Goal: Task Accomplishment & Management: Use online tool/utility

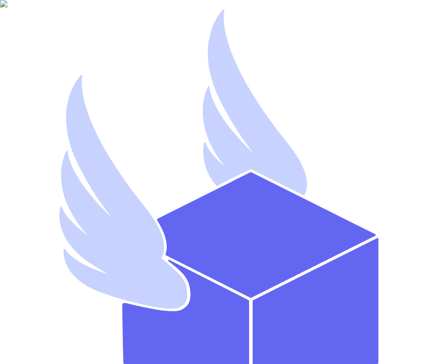
click at [429, 173] on div "Sign In to Thryft Ship! Or create an account Email Address * [EMAIL_ADDRESS][DO…" at bounding box center [222, 293] width 436 height 578
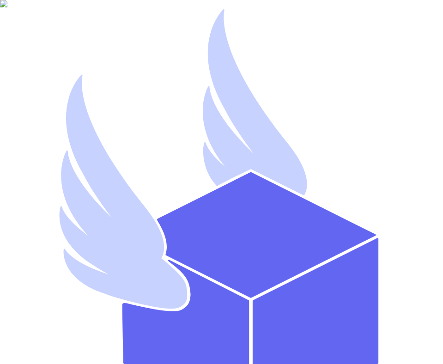
type input "[EMAIL_ADDRESS][DOMAIN_NAME]"
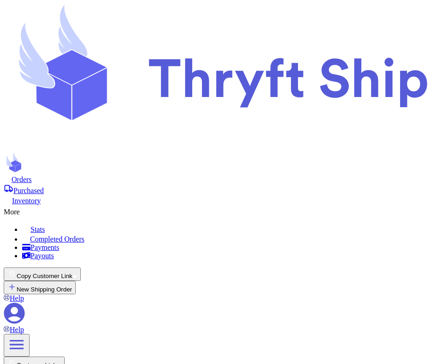
click at [81, 268] on button "Copy Customer Link" at bounding box center [42, 274] width 77 height 13
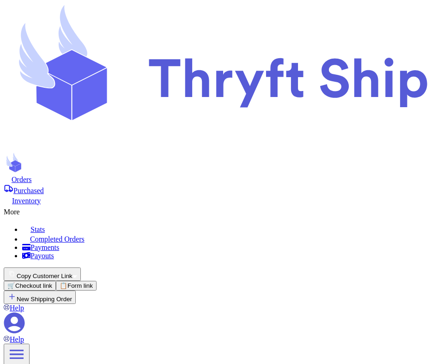
click at [97, 281] on button "📋 Form link" at bounding box center [76, 286] width 41 height 10
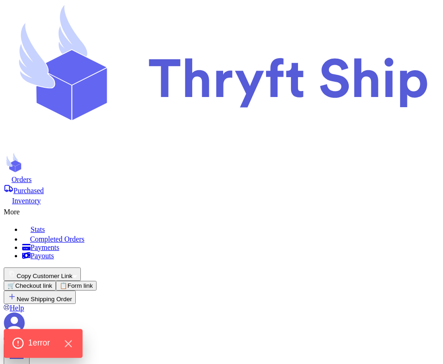
click at [16, 346] on icon at bounding box center [18, 343] width 12 height 12
